Goal: Find specific page/section: Find specific page/section

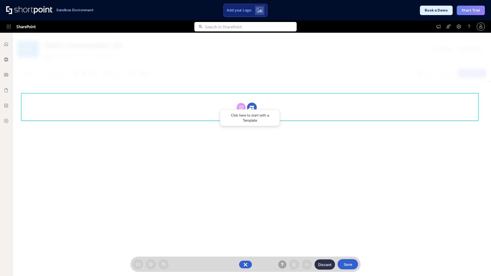
click at [252, 107] on circle at bounding box center [252, 108] width 10 height 10
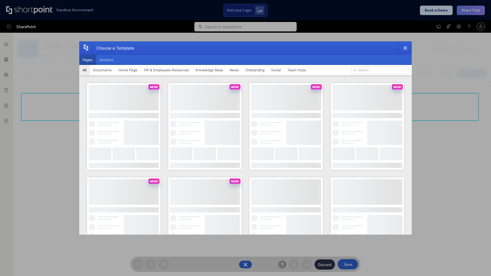
click at [87, 60] on button "Pages" at bounding box center [87, 60] width 17 height 10
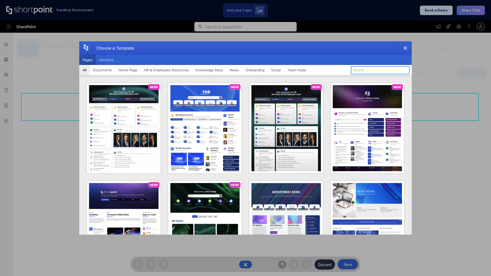
type input "Team Hub 1"
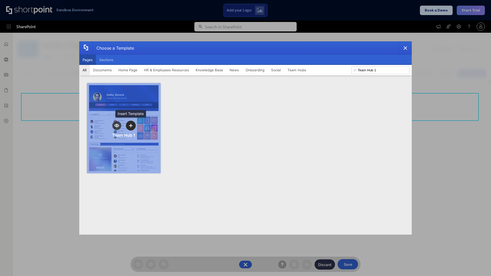
click at [131, 126] on icon "template selector" at bounding box center [131, 126] width 4 height 4
